Goal: Transaction & Acquisition: Purchase product/service

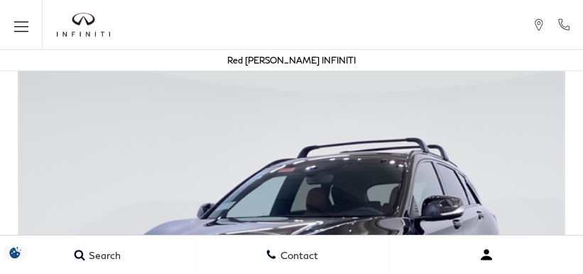
click at [462, 269] on button "Open user profile menu" at bounding box center [486, 255] width 194 height 36
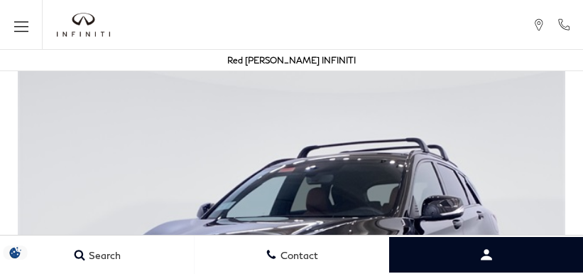
click at [533, 233] on img at bounding box center [291, 263] width 583 height 411
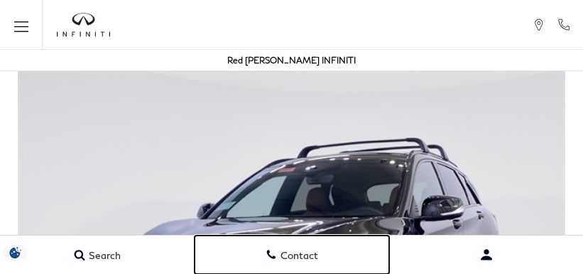
click at [320, 269] on link "Contact" at bounding box center [292, 254] width 195 height 38
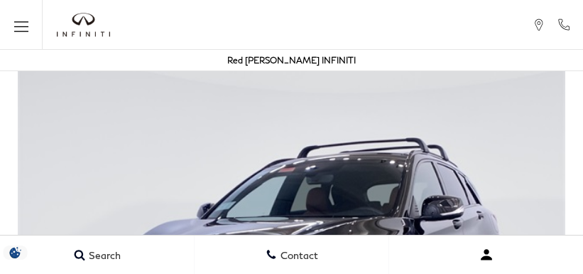
click at [462, 269] on button "Open user profile menu" at bounding box center [486, 255] width 194 height 36
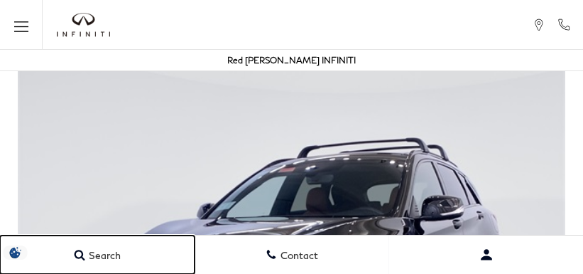
click at [71, 240] on link "Search" at bounding box center [97, 254] width 195 height 38
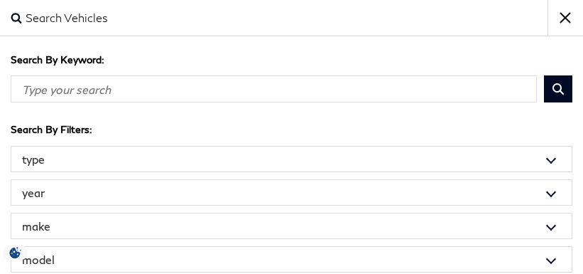
click at [242, 98] on input "Search By Keyword" at bounding box center [274, 88] width 526 height 27
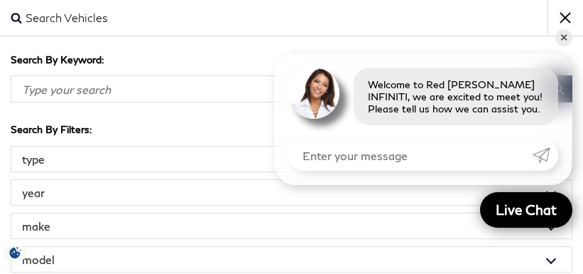
click at [391, 247] on select "model 2 Series 2500 Acadia Atlas CT5 CX-5 Edge Explorer Forester GX Highlander …" at bounding box center [292, 259] width 562 height 26
